Goal: Information Seeking & Learning: Learn about a topic

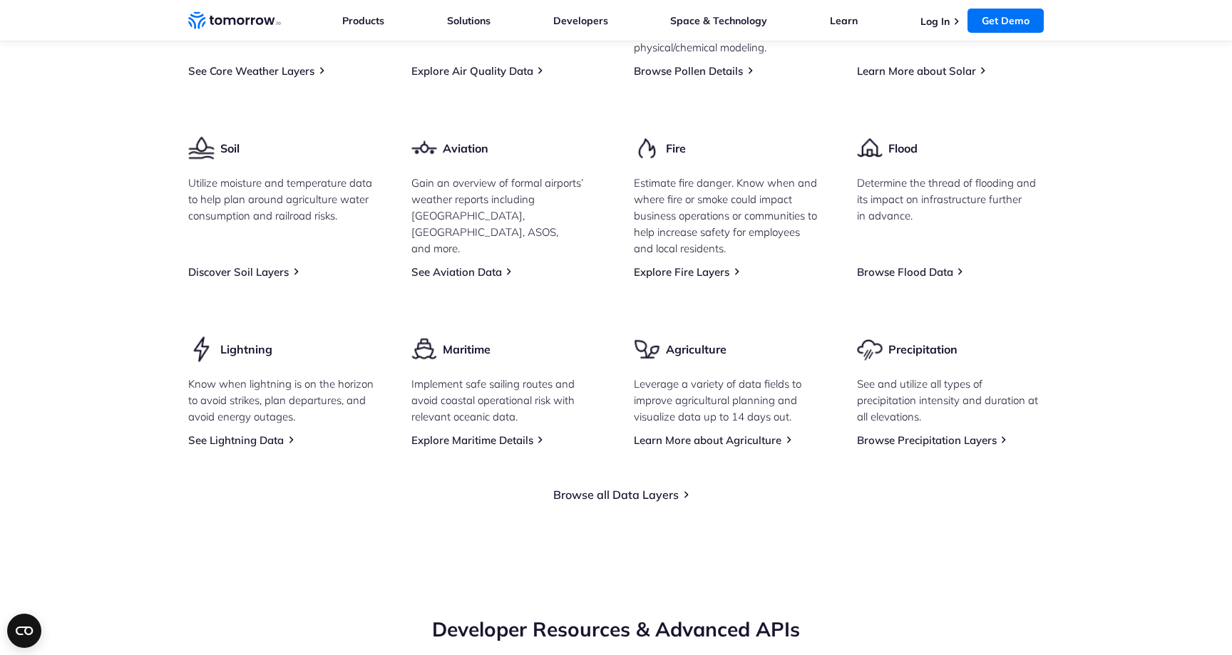
scroll to position [1964, 0]
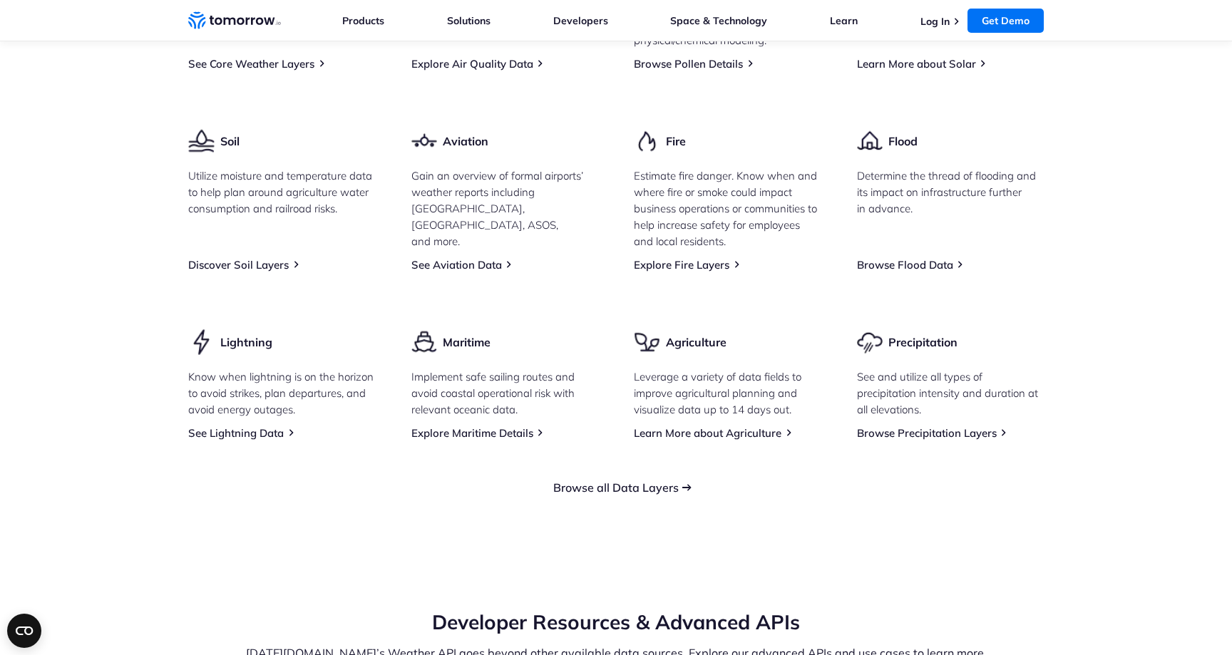
click at [612, 495] on link "Browse all Data Layers" at bounding box center [615, 487] width 125 height 14
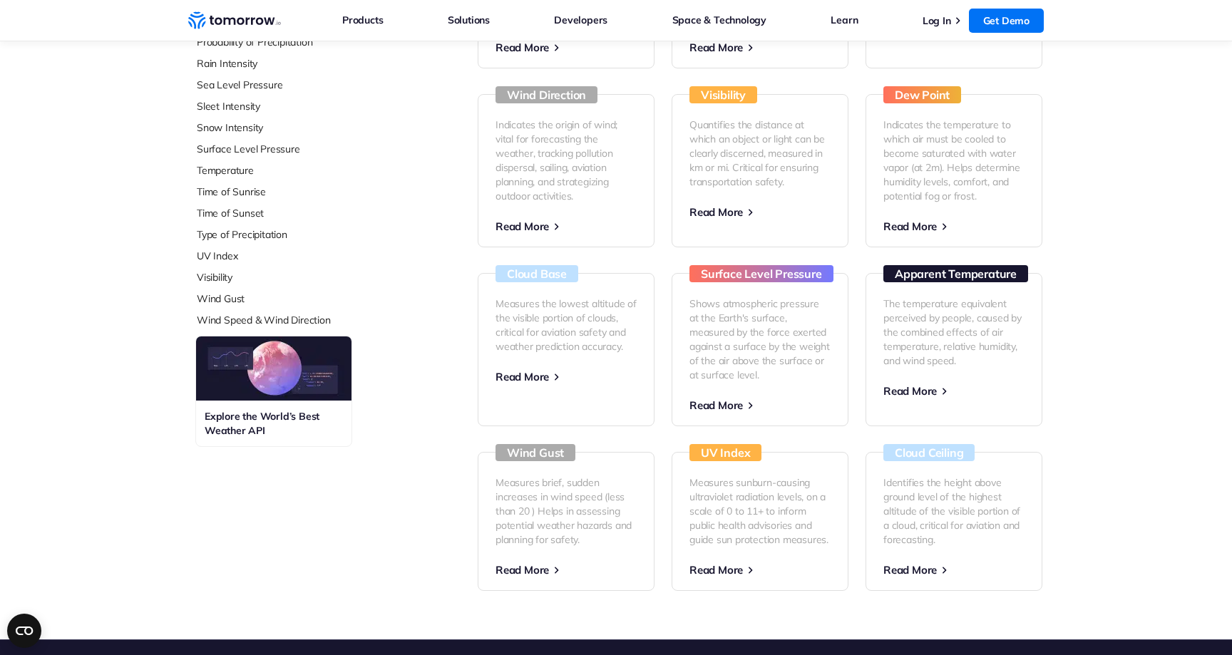
scroll to position [558, 0]
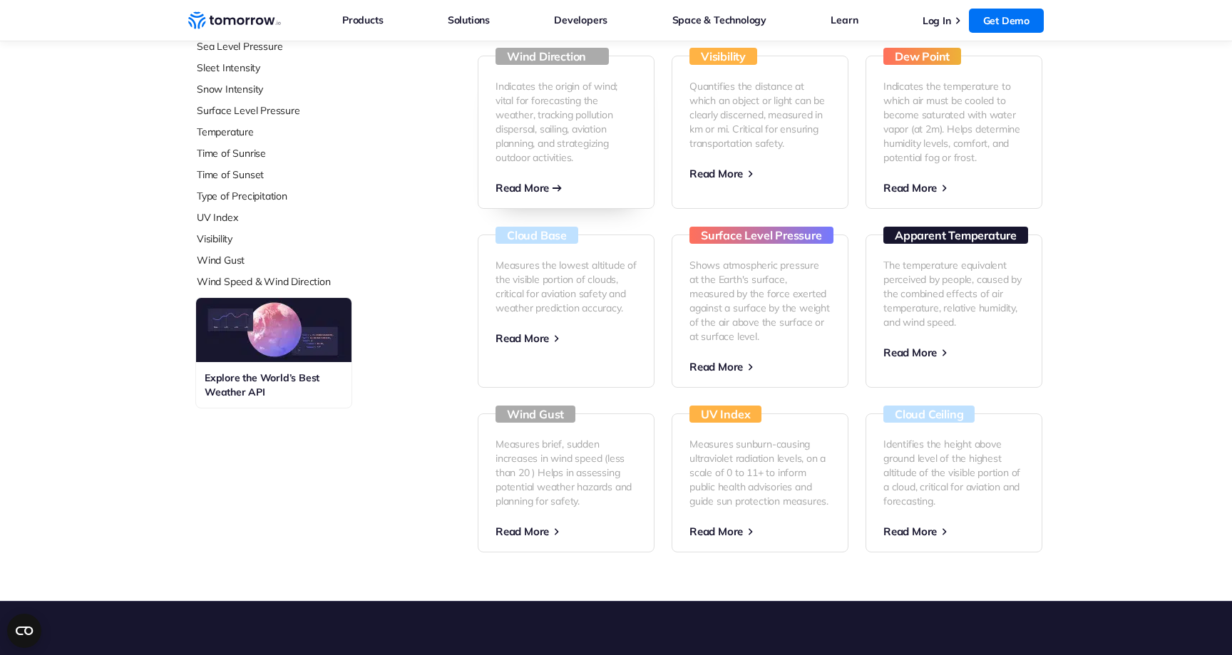
click at [572, 158] on p "Indicates the origin of wind; vital for forecasting the weather, tracking pollu…" at bounding box center [565, 122] width 141 height 86
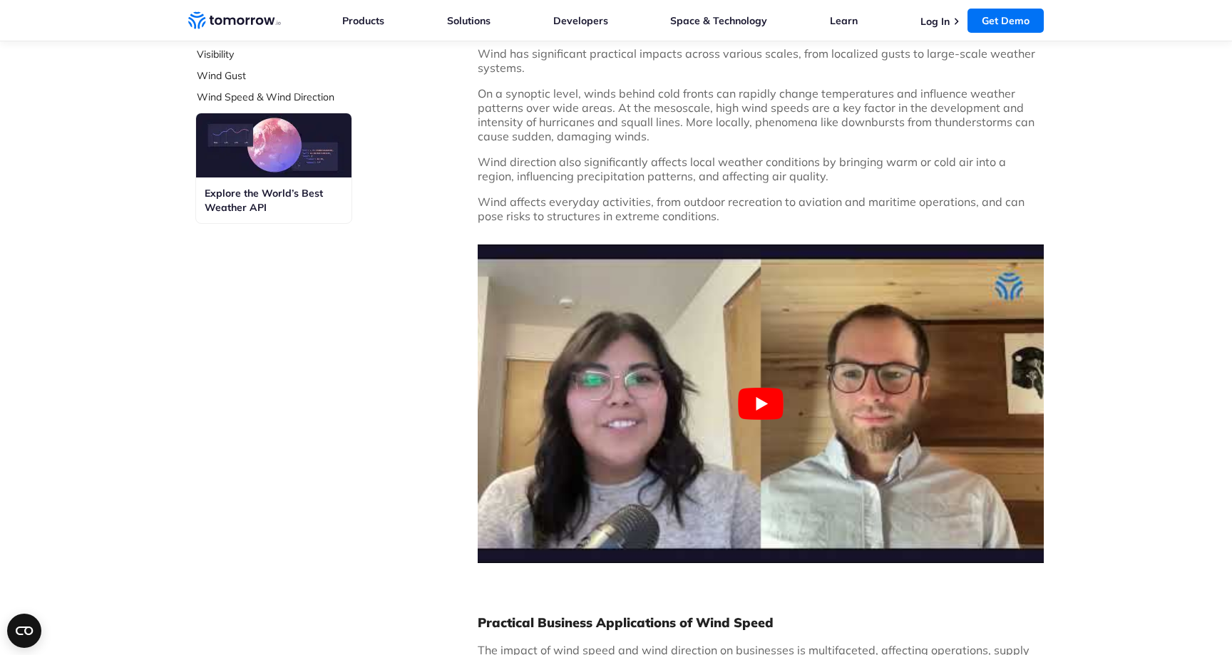
scroll to position [934, 0]
